Goal: Obtain resource: Download file/media

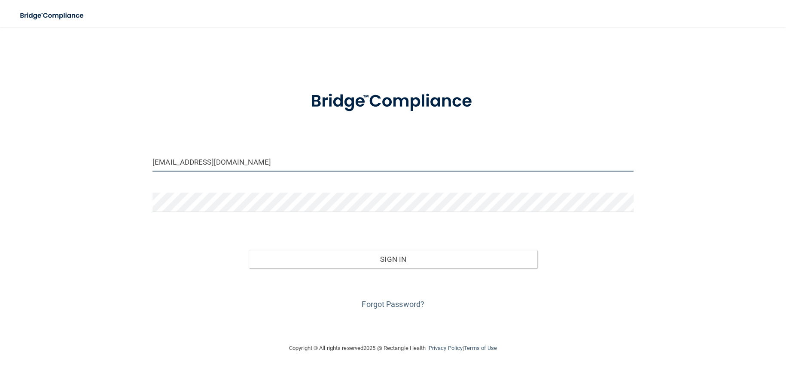
click at [277, 159] on input "[EMAIL_ADDRESS][DOMAIN_NAME]" at bounding box center [392, 161] width 481 height 19
type input "[EMAIL_ADDRESS][DOMAIN_NAME]"
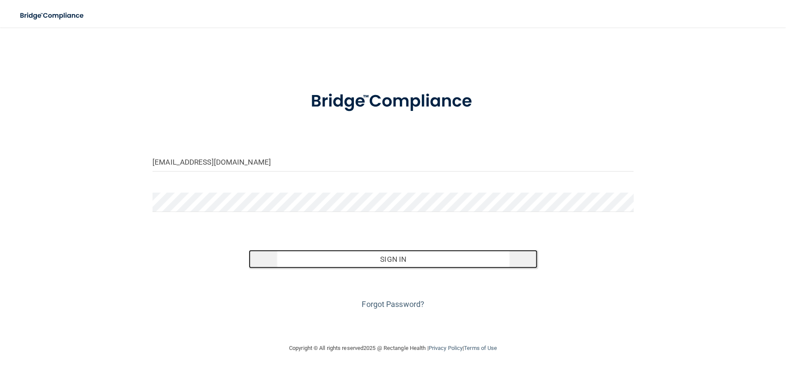
click at [404, 261] on button "Sign In" at bounding box center [393, 258] width 289 height 19
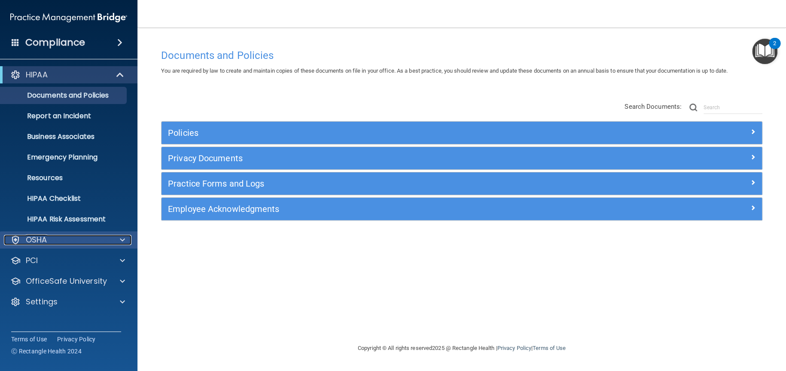
click at [121, 244] on span at bounding box center [122, 239] width 5 height 10
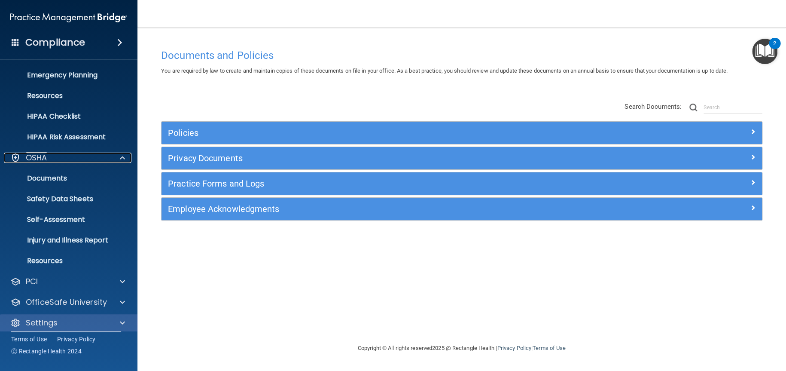
scroll to position [88, 0]
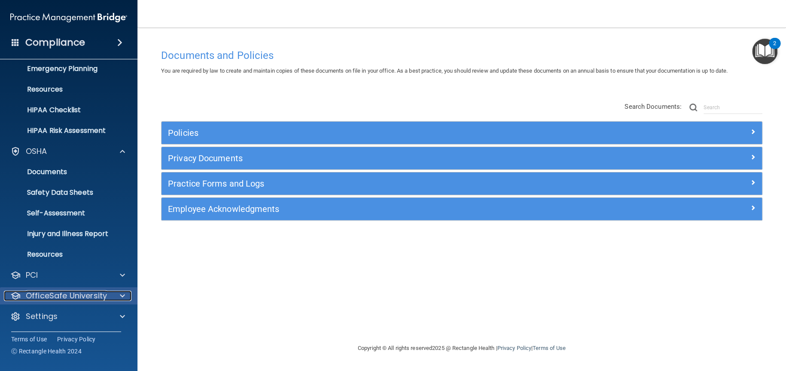
click at [117, 295] on div at bounding box center [120, 295] width 21 height 10
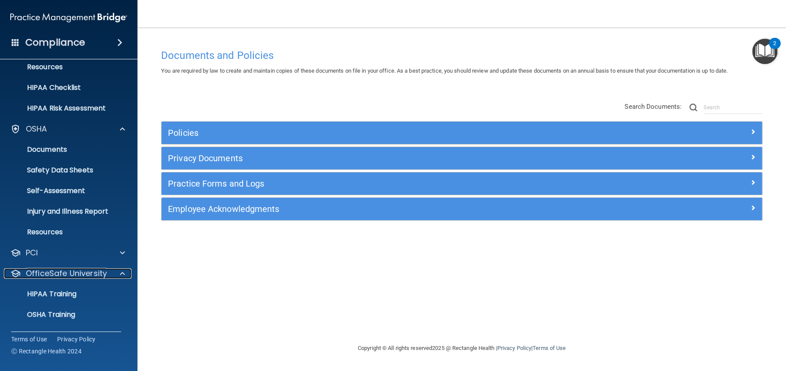
scroll to position [150, 0]
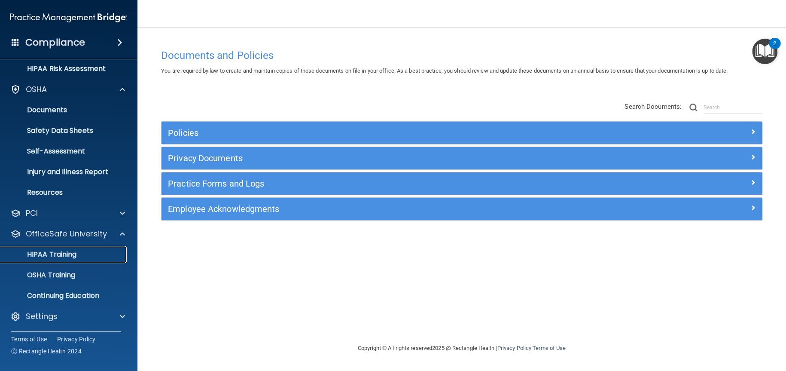
click at [91, 253] on div "HIPAA Training" at bounding box center [64, 254] width 117 height 9
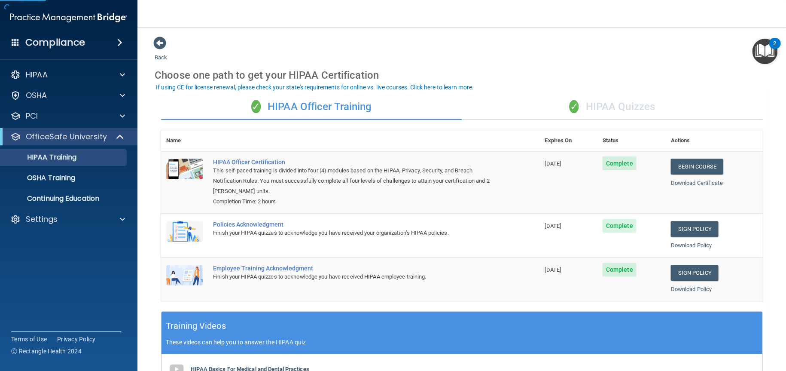
click at [632, 106] on div "✓ HIPAA Quizzes" at bounding box center [612, 107] width 301 height 26
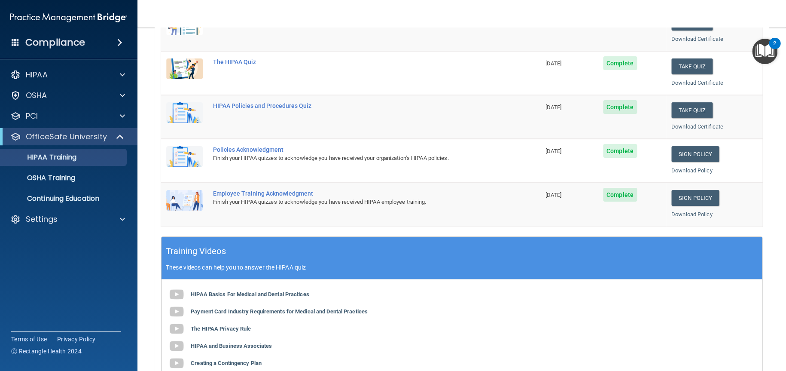
scroll to position [129, 0]
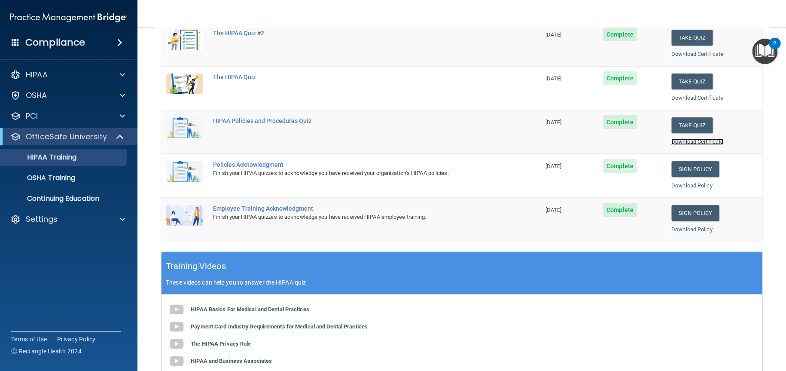
click at [695, 141] on link "Download Certificate" at bounding box center [697, 141] width 52 height 6
click at [692, 55] on link "Download Certificate" at bounding box center [697, 54] width 52 height 6
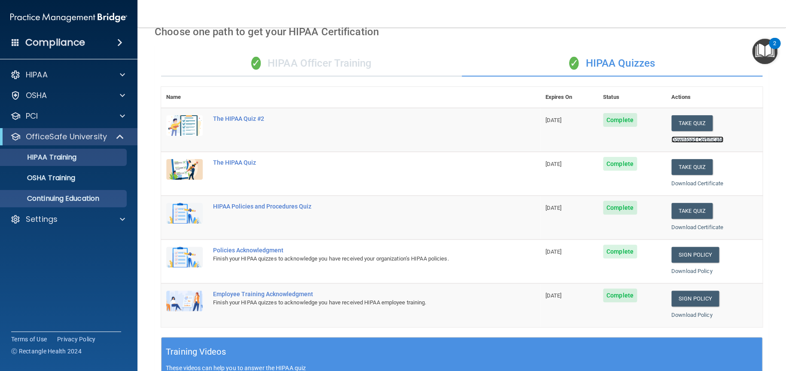
scroll to position [43, 0]
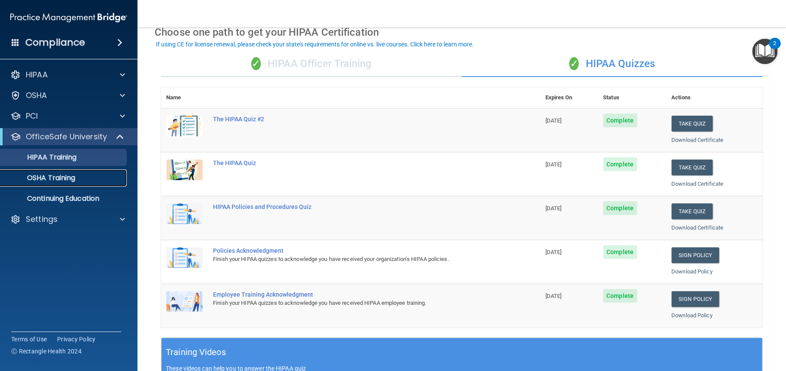
click at [58, 179] on p "OSHA Training" at bounding box center [41, 177] width 70 height 9
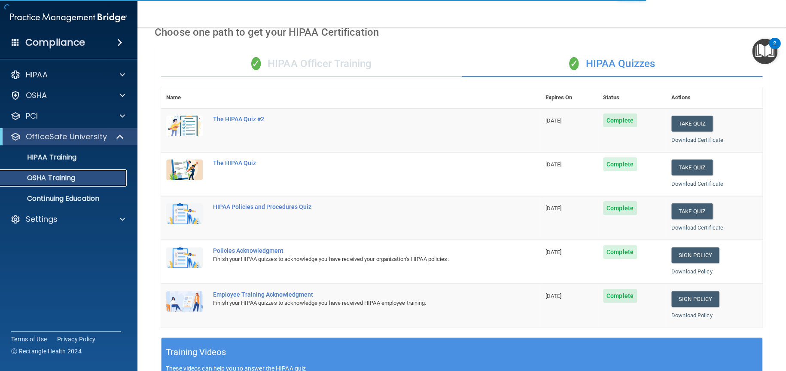
scroll to position [10, 0]
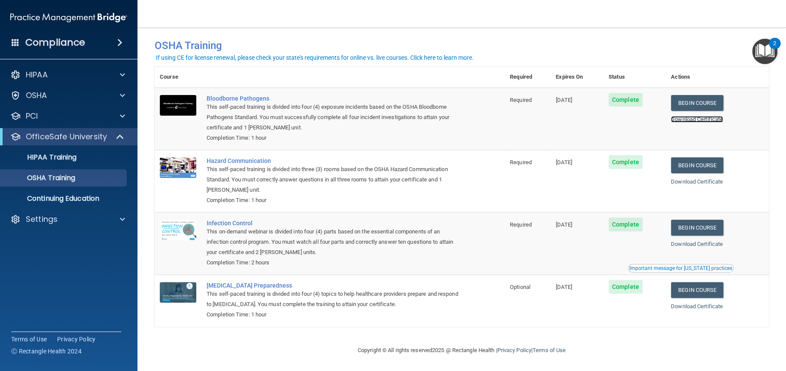
click at [693, 117] on link "Download Certificate" at bounding box center [697, 119] width 52 height 6
click at [698, 182] on link "Download Certificate" at bounding box center [697, 181] width 52 height 6
click at [704, 241] on link "Download Certificate" at bounding box center [697, 243] width 52 height 6
click at [696, 304] on link "Download Certificate" at bounding box center [697, 306] width 52 height 6
click at [88, 158] on div "HIPAA Training" at bounding box center [64, 157] width 117 height 9
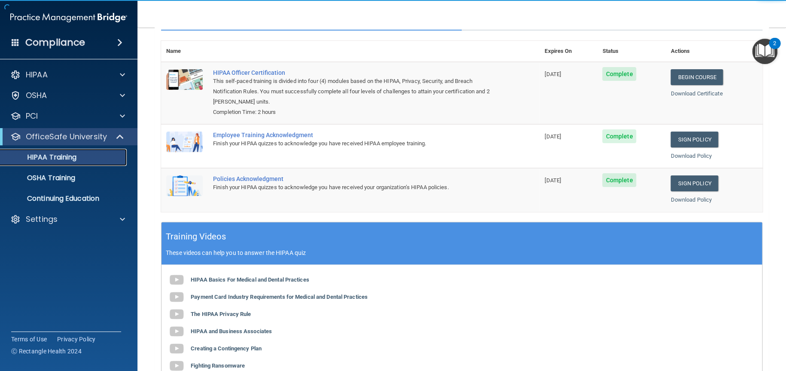
scroll to position [78, 0]
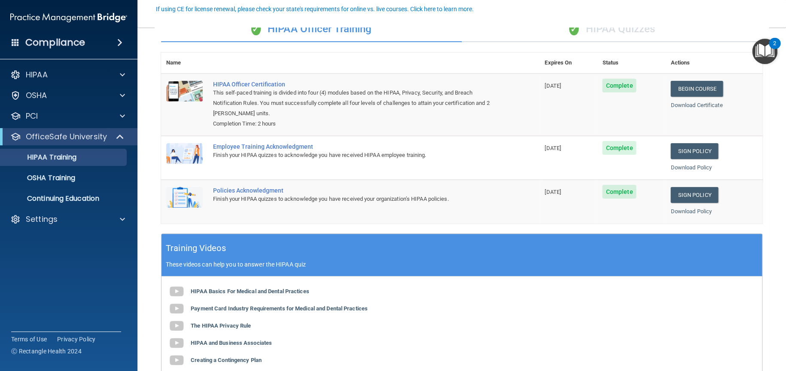
click at [623, 33] on div "✓ HIPAA Quizzes" at bounding box center [612, 29] width 301 height 26
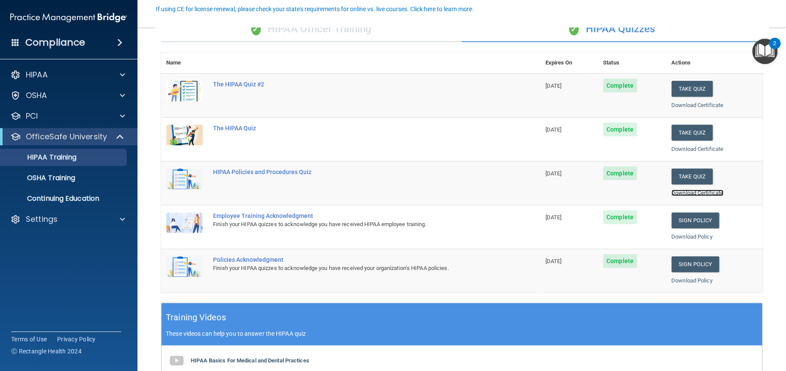
click at [702, 192] on link "Download Certificate" at bounding box center [697, 192] width 52 height 6
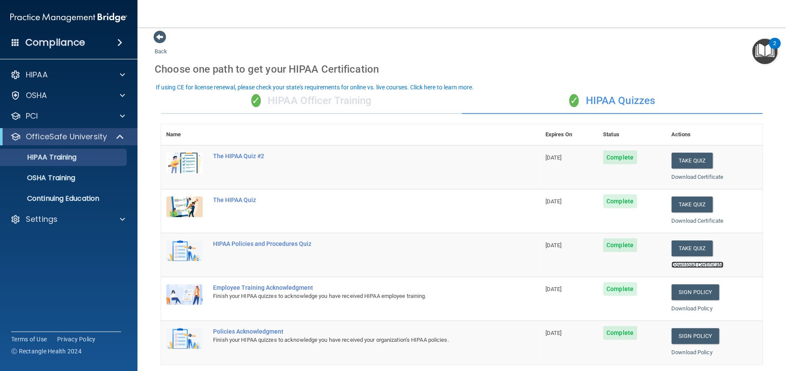
scroll to position [0, 0]
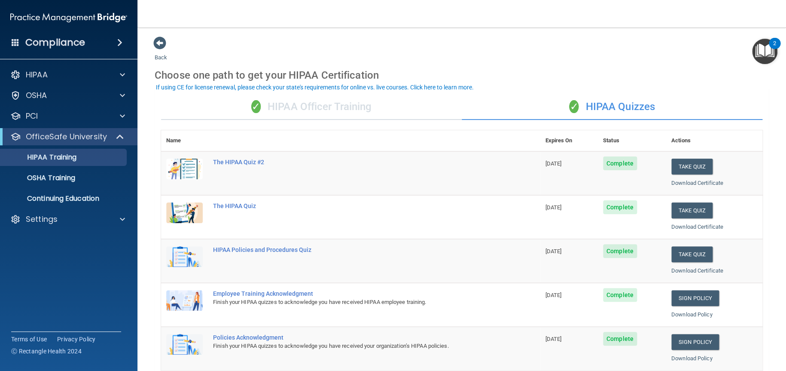
click at [408, 88] on div "If using CE for license renewal, please check your state's requirements for onl…" at bounding box center [315, 87] width 318 height 6
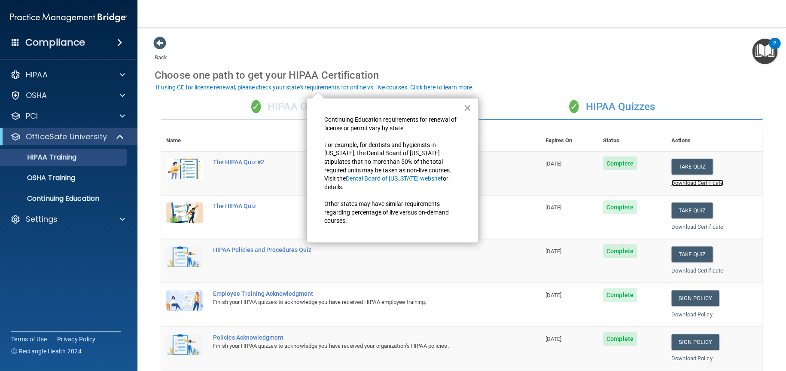
click at [695, 180] on link "Download Certificate" at bounding box center [697, 182] width 52 height 6
click at [687, 227] on link "Download Certificate" at bounding box center [697, 226] width 52 height 6
click at [674, 270] on link "Download Certificate" at bounding box center [697, 270] width 52 height 6
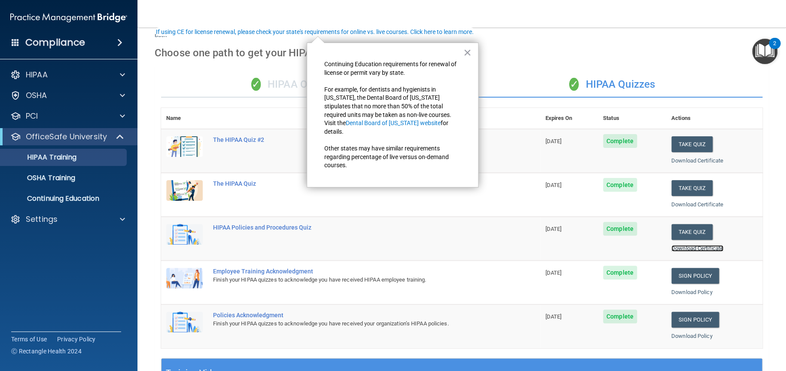
scroll to position [86, 0]
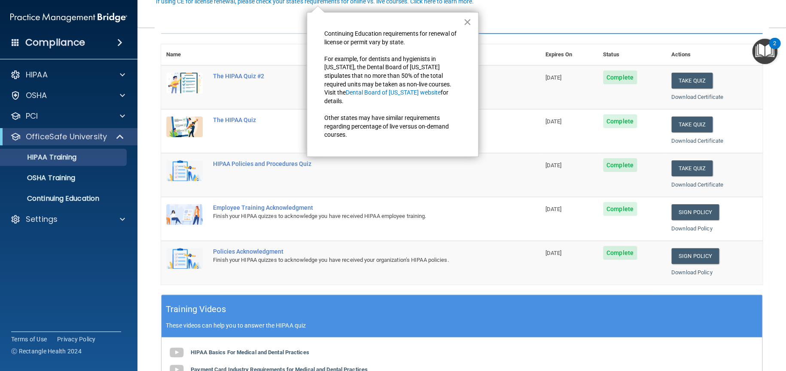
click at [464, 23] on button "×" at bounding box center [467, 22] width 8 height 14
